Goal: Task Accomplishment & Management: Complete application form

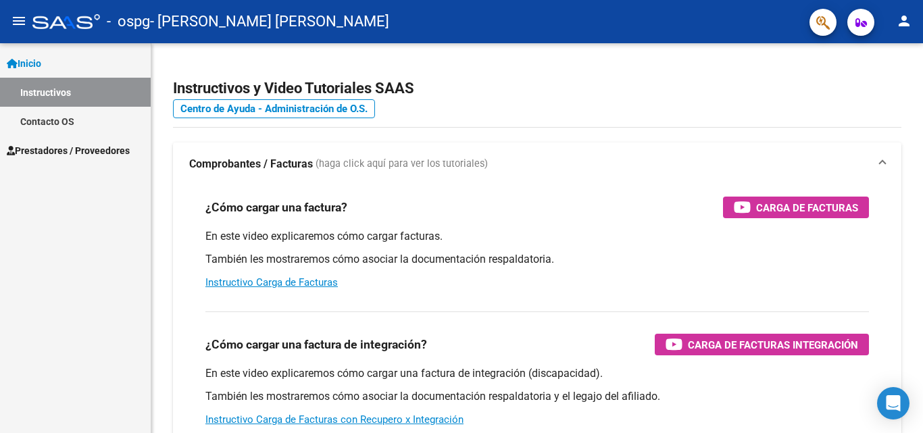
click at [36, 63] on span "Inicio" at bounding box center [24, 63] width 34 height 15
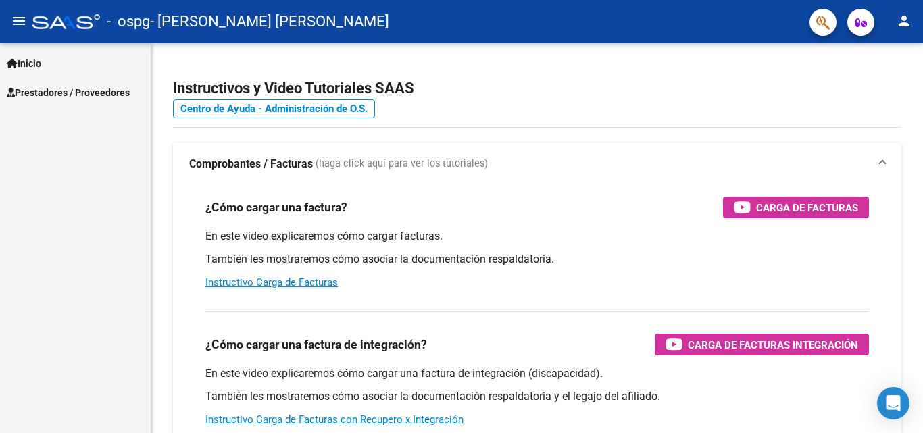
click at [62, 93] on span "Prestadores / Proveedores" at bounding box center [68, 92] width 123 height 15
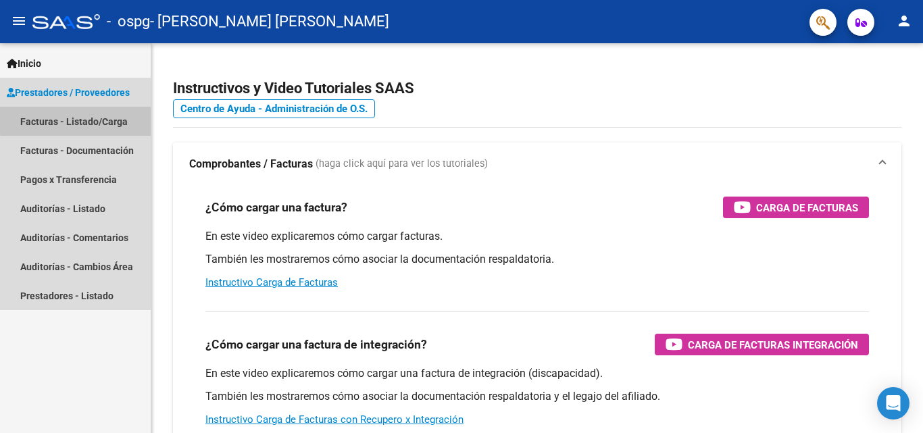
click at [95, 118] on link "Facturas - Listado/Carga" at bounding box center [75, 121] width 151 height 29
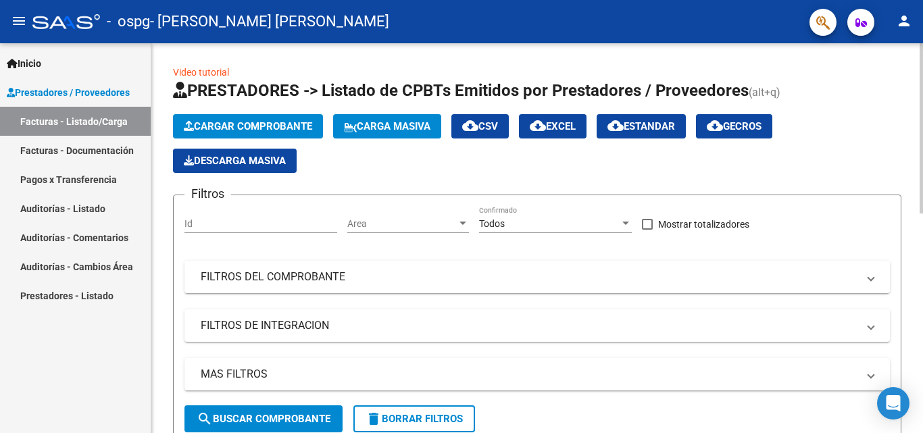
click at [249, 120] on button "Cargar Comprobante" at bounding box center [248, 126] width 150 height 24
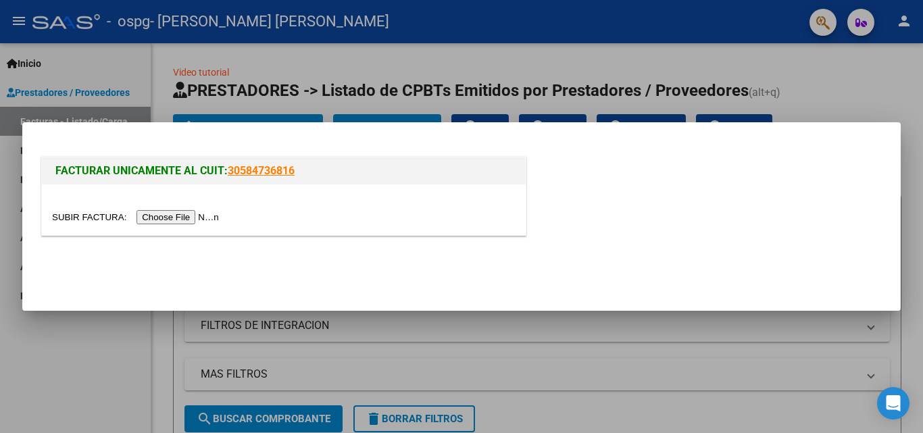
click at [176, 216] on input "file" at bounding box center [137, 217] width 171 height 14
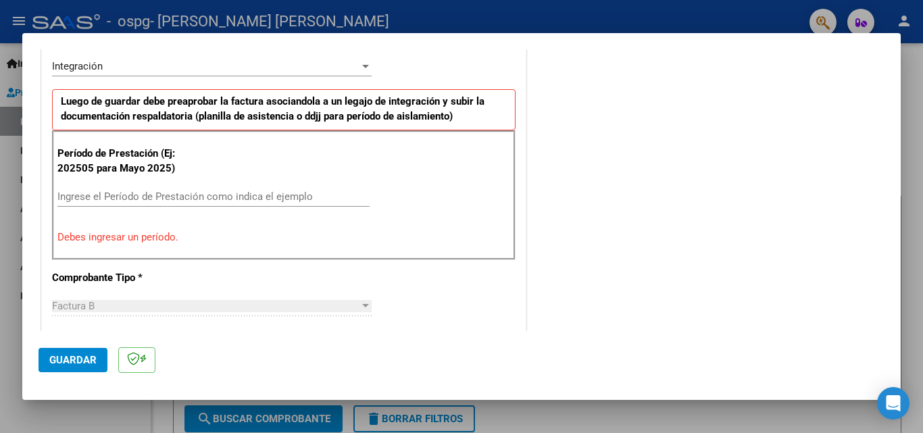
scroll to position [338, 0]
click at [72, 196] on input "Ingrese el Período de Prestación como indica el ejemplo" at bounding box center [213, 196] width 312 height 12
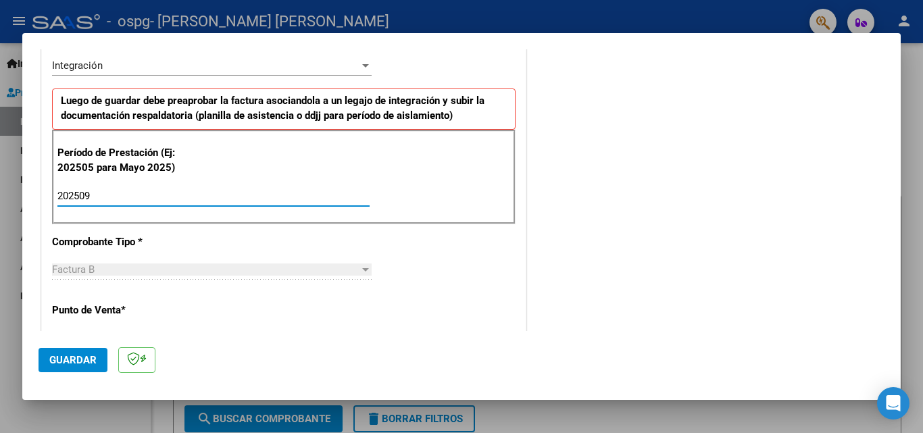
type input "202509"
click at [70, 356] on span "Guardar" at bounding box center [72, 360] width 47 height 12
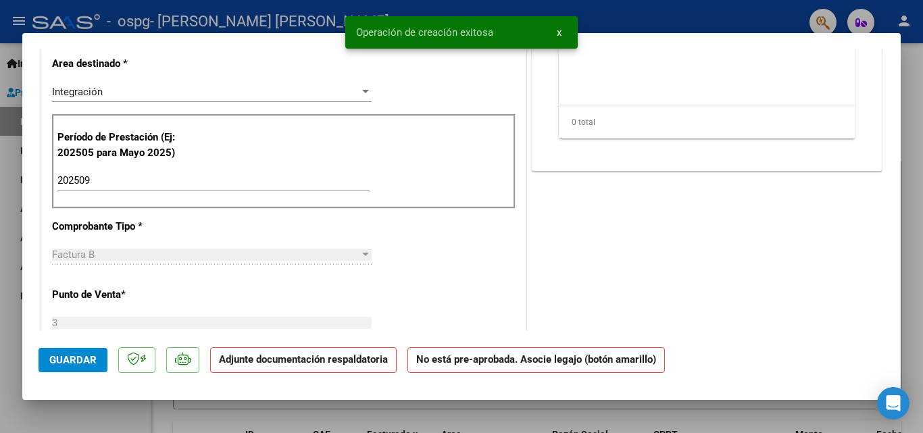
scroll to position [0, 0]
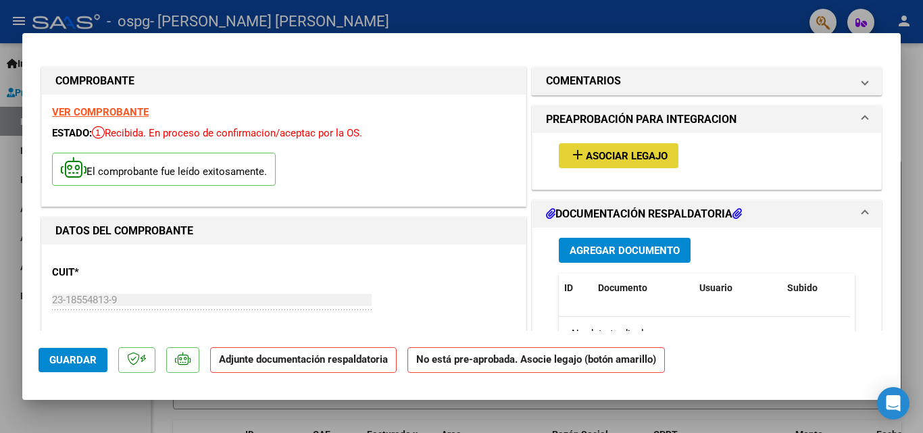
click at [610, 153] on span "Asociar Legajo" at bounding box center [627, 156] width 82 height 12
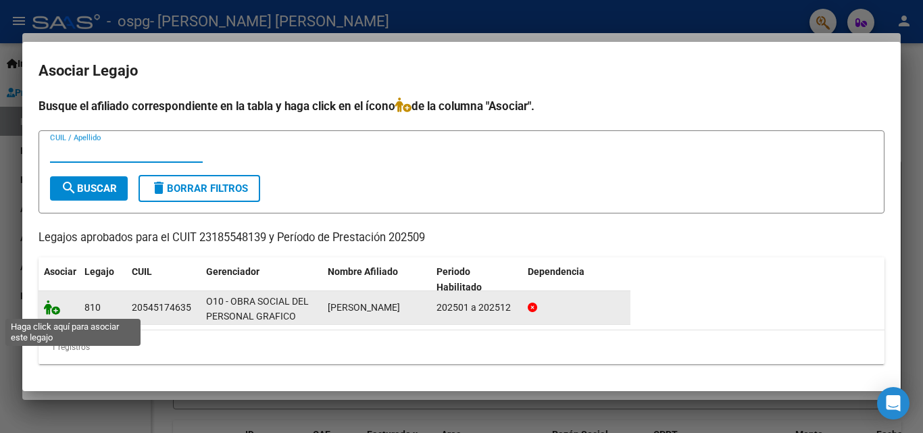
click at [53, 308] on icon at bounding box center [52, 307] width 16 height 15
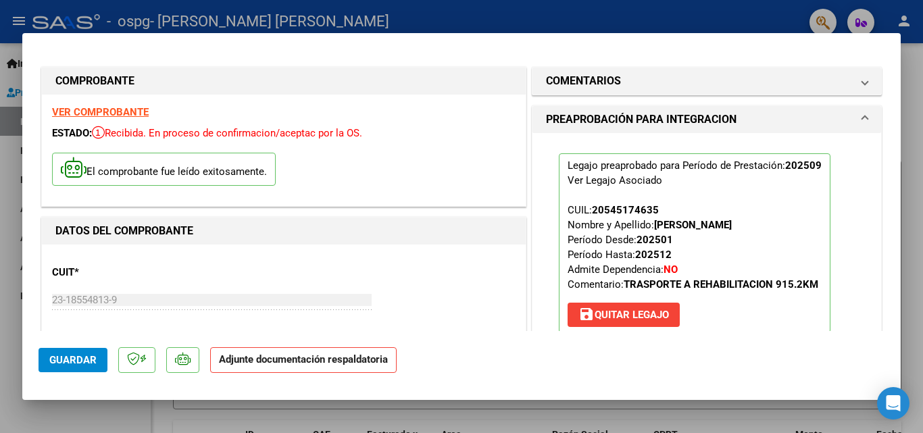
scroll to position [68, 0]
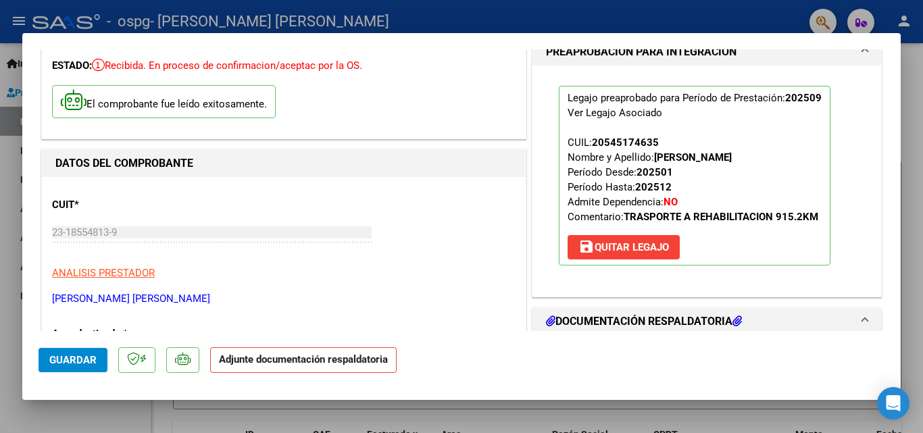
click at [615, 323] on h1 "DOCUMENTACIÓN RESPALDATORIA" at bounding box center [644, 322] width 196 height 16
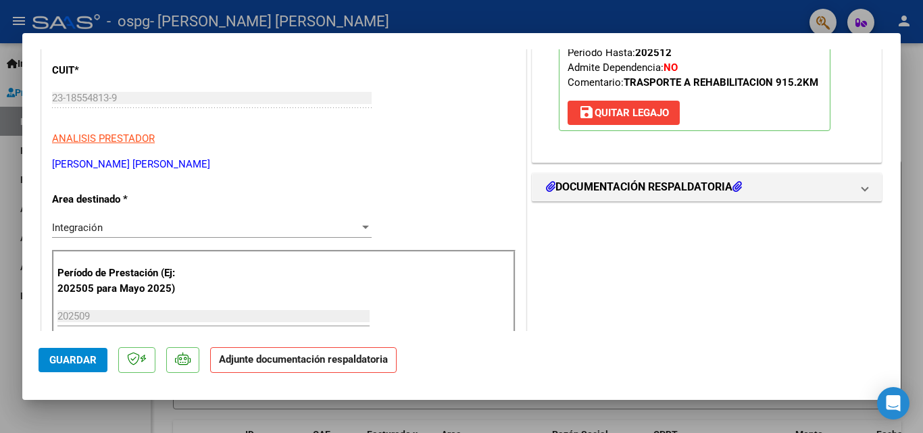
scroll to position [203, 0]
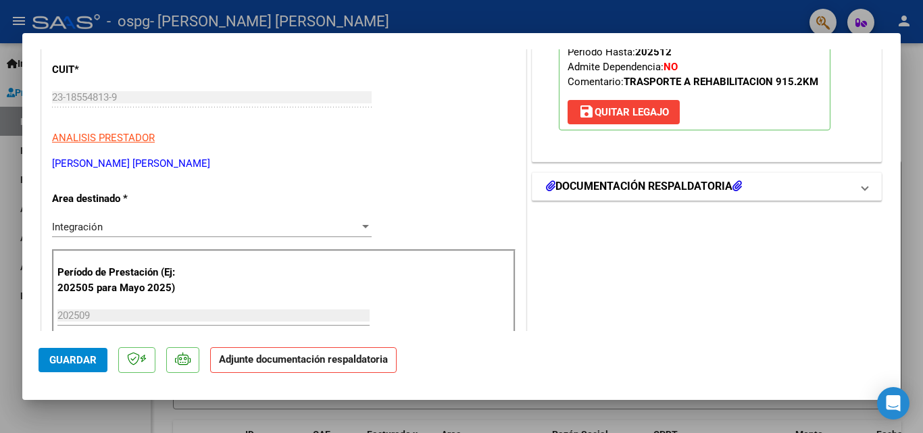
click at [632, 187] on h1 "DOCUMENTACIÓN RESPALDATORIA" at bounding box center [644, 186] width 196 height 16
click at [653, 185] on h1 "DOCUMENTACIÓN RESPALDATORIA" at bounding box center [644, 186] width 196 height 16
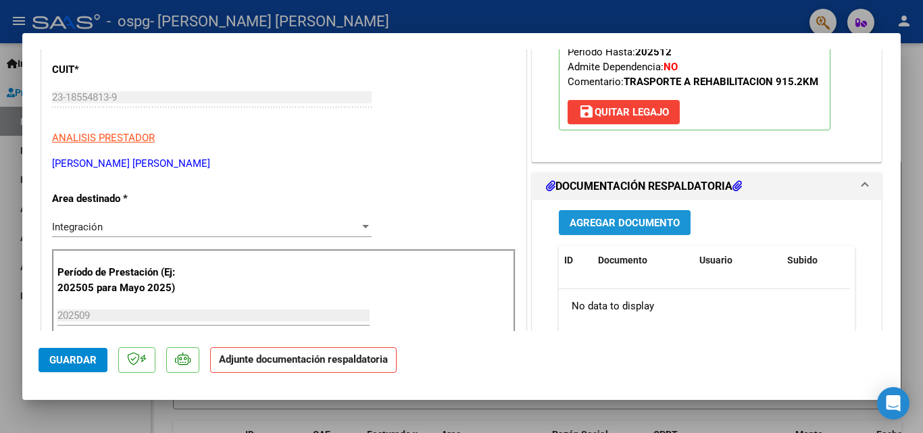
click at [616, 226] on span "Agregar Documento" at bounding box center [625, 223] width 110 height 12
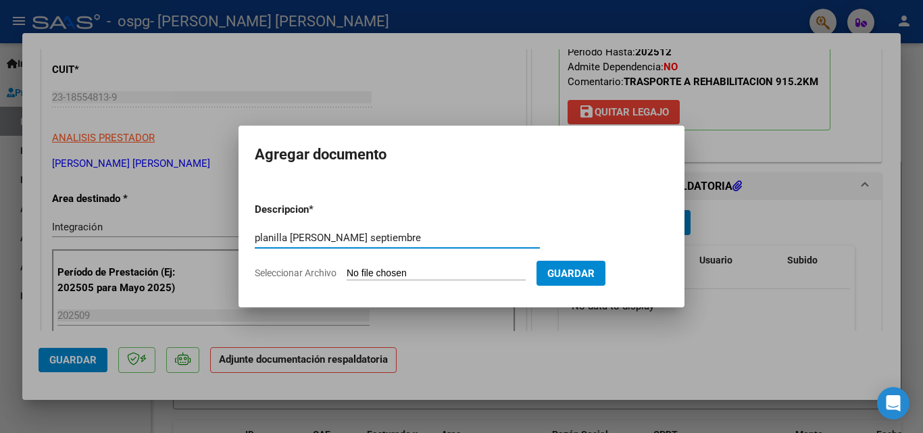
type input "planilla [PERSON_NAME] septiembre"
click at [317, 270] on span "Seleccionar Archivo" at bounding box center [296, 273] width 82 height 11
click at [347, 270] on input "Seleccionar Archivo" at bounding box center [436, 274] width 179 height 13
type input "C:\fakepath\planilla [PERSON_NAME] septiembre.pdf"
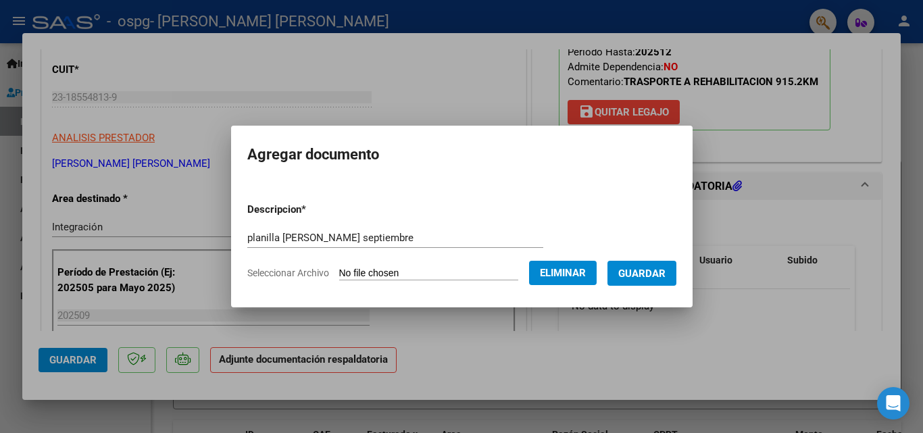
click at [660, 275] on span "Guardar" at bounding box center [641, 274] width 47 height 12
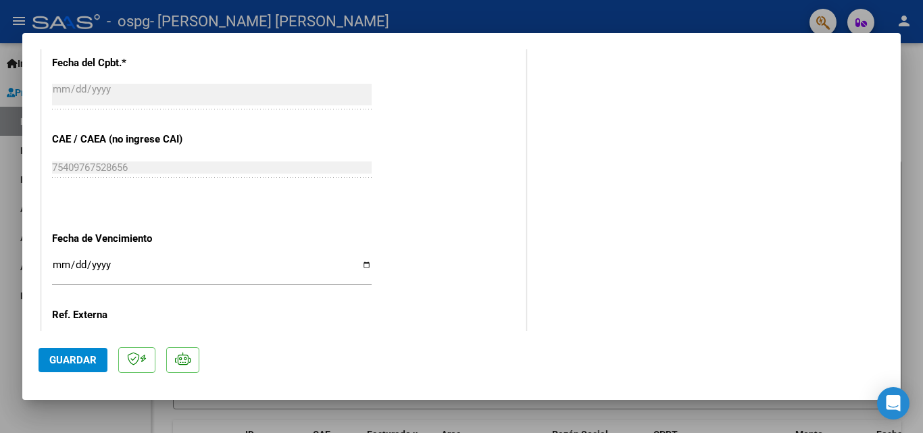
scroll to position [743, 0]
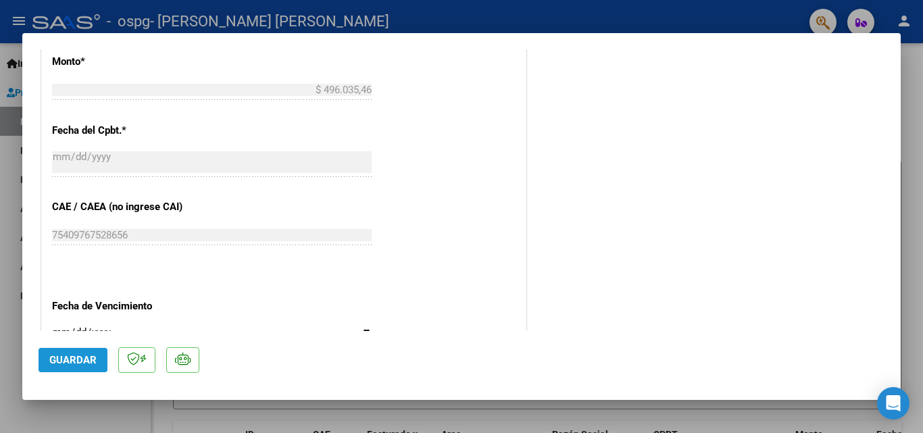
click at [64, 354] on span "Guardar" at bounding box center [72, 360] width 47 height 12
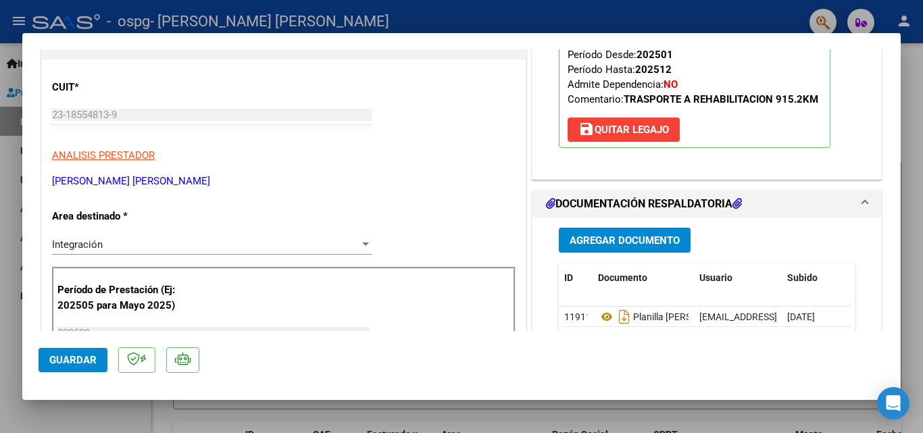
scroll to position [203, 0]
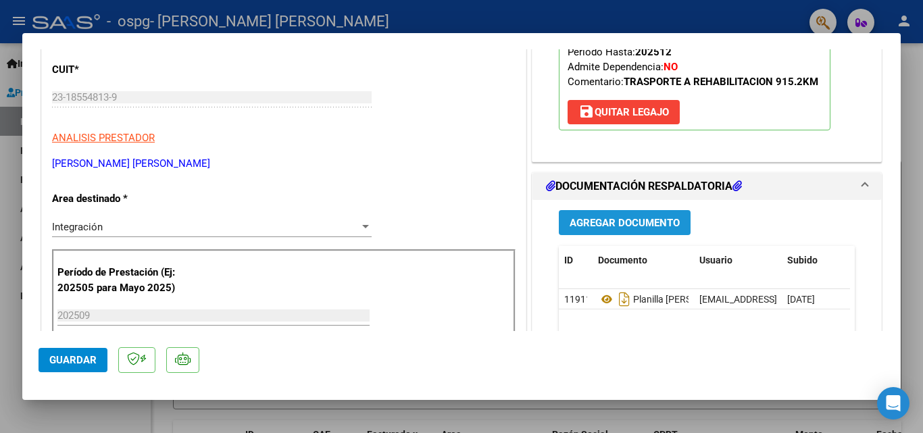
click at [614, 225] on span "Agregar Documento" at bounding box center [625, 223] width 110 height 12
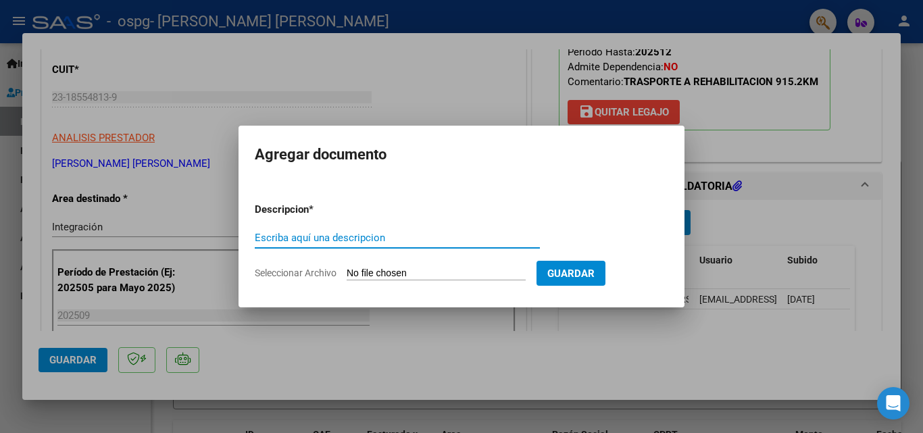
click at [478, 67] on div at bounding box center [461, 216] width 923 height 433
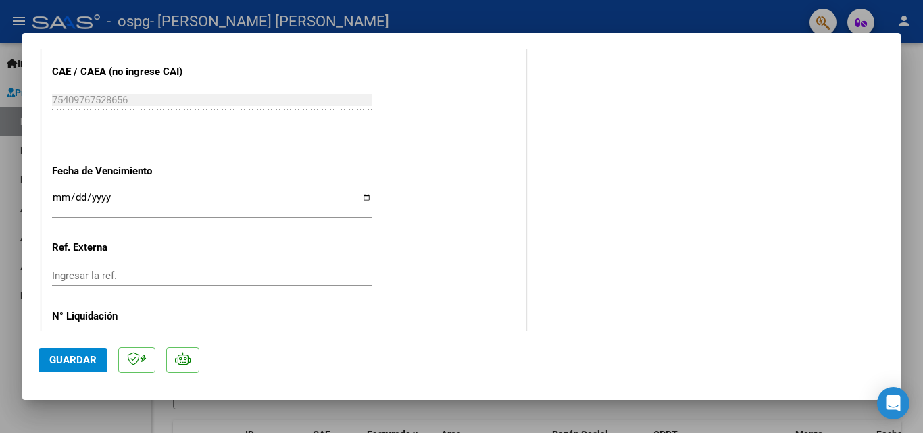
scroll to position [928, 0]
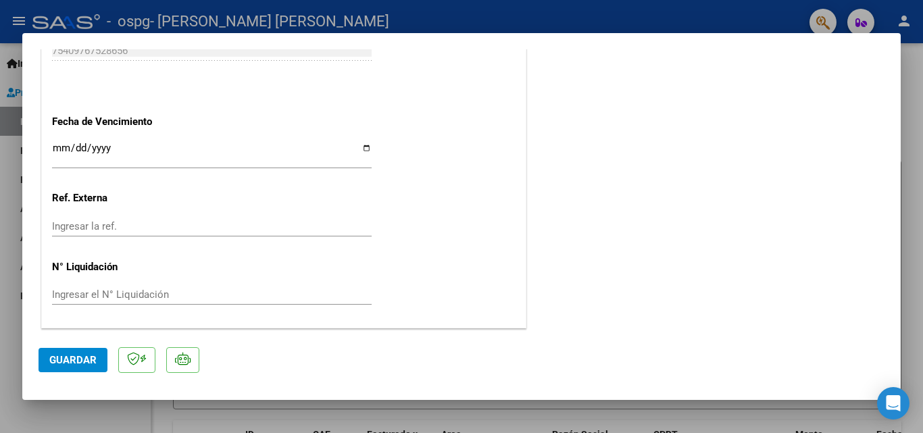
click at [61, 354] on span "Guardar" at bounding box center [72, 360] width 47 height 12
click at [912, 167] on div at bounding box center [461, 216] width 923 height 433
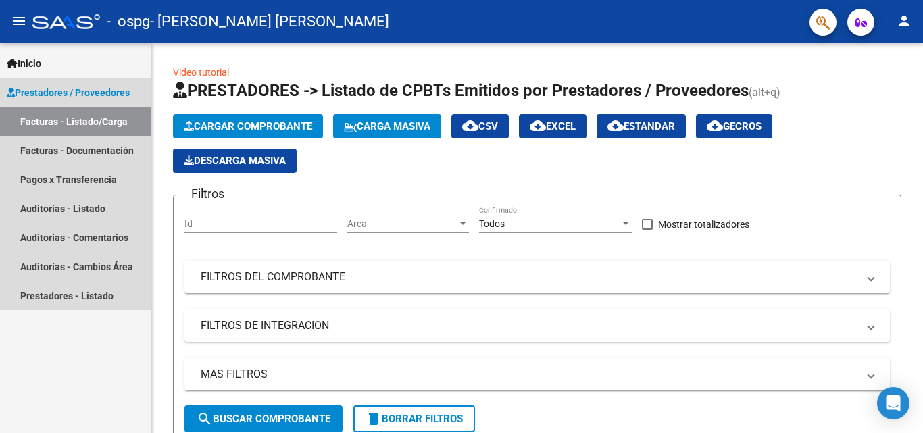
click at [85, 116] on link "Facturas - Listado/Carga" at bounding box center [75, 121] width 151 height 29
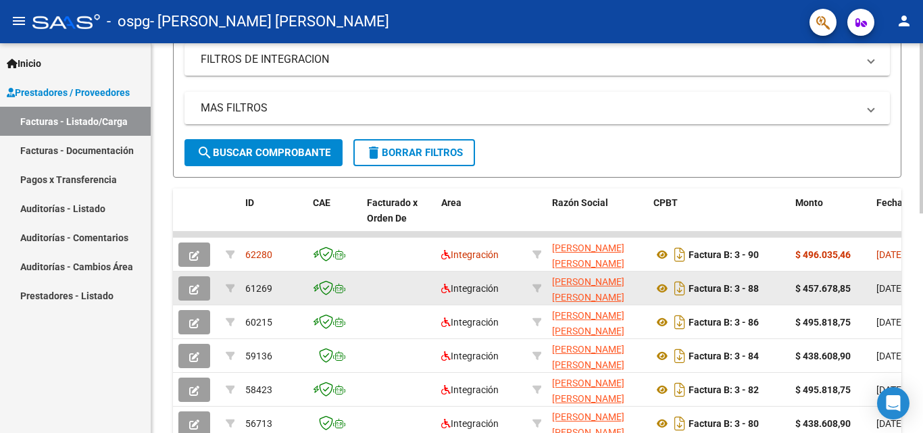
scroll to position [338, 0]
